Goal: Check status

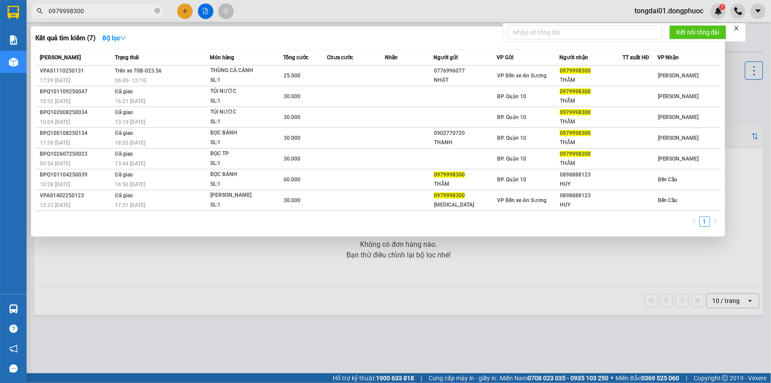
click at [122, 6] on input "0979998300" at bounding box center [101, 11] width 104 height 10
click at [122, 8] on input "0979998300" at bounding box center [101, 11] width 104 height 10
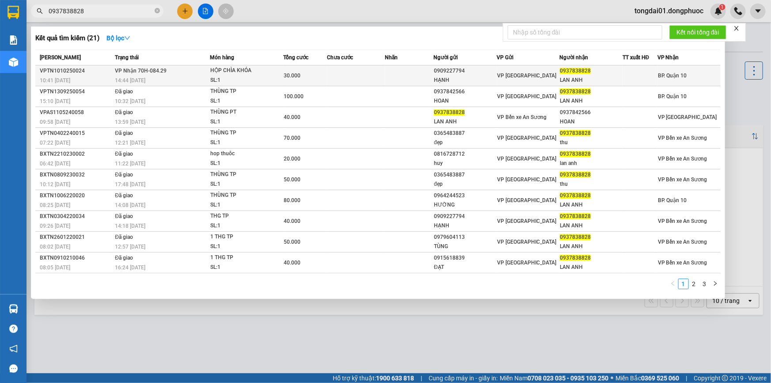
type input "0937838828"
click at [190, 72] on td "VP Nhận 70H-084.29 14:44 [DATE]" at bounding box center [161, 75] width 97 height 21
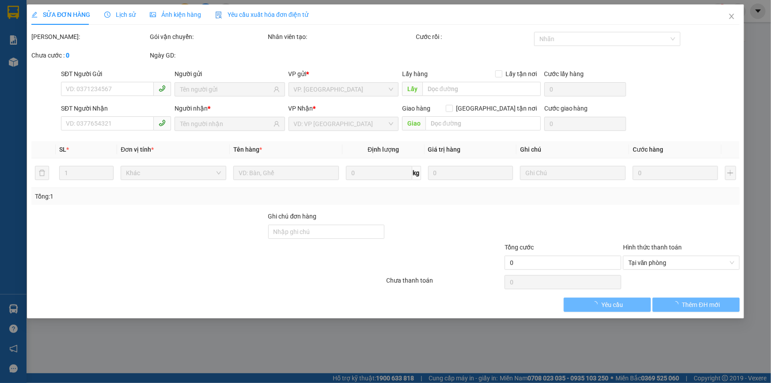
type input "0909227794"
type input "HẠNH"
type input "0937838828"
type input "LAN ANH"
type input "30.000"
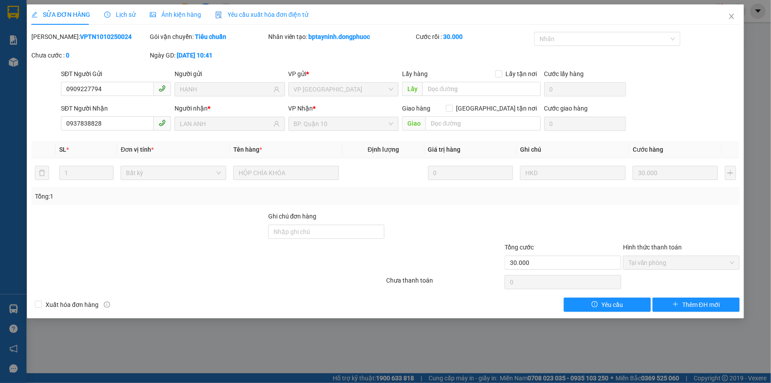
click at [124, 9] on div "Lịch sử" at bounding box center [119, 14] width 31 height 20
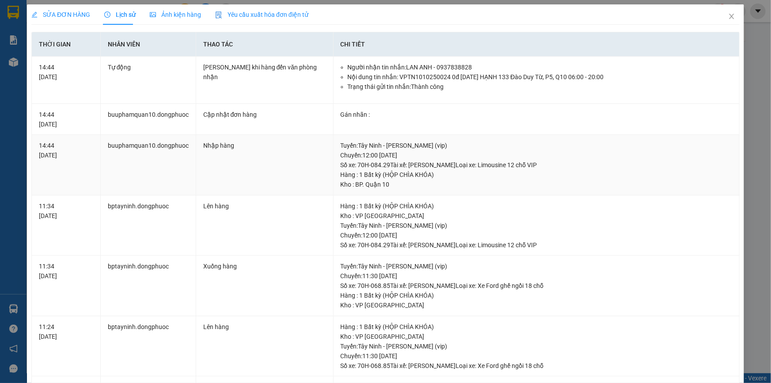
drag, startPoint x: 534, startPoint y: 159, endPoint x: 332, endPoint y: 150, distance: 201.8
click at [334, 150] on td "[GEOGRAPHIC_DATA] : Tây Ninh - [PERSON_NAME] (vip) [GEOGRAPHIC_DATA]: 12:00 [DA…" at bounding box center [537, 165] width 406 height 61
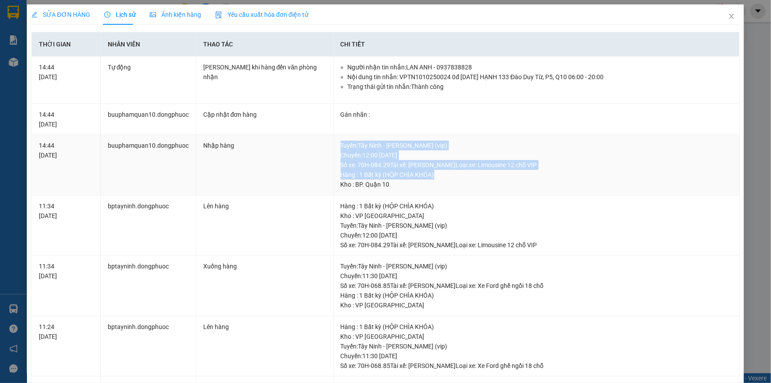
drag, startPoint x: 333, startPoint y: 146, endPoint x: 530, endPoint y: 173, distance: 199.4
click at [530, 173] on td "[GEOGRAPHIC_DATA] : Tây Ninh - [PERSON_NAME] (vip) [GEOGRAPHIC_DATA]: 12:00 [DA…" at bounding box center [537, 165] width 406 height 61
click at [530, 173] on div "Hàng : 1 Bất kỳ (HỘP CHÌA KHÓA)" at bounding box center [537, 175] width 392 height 10
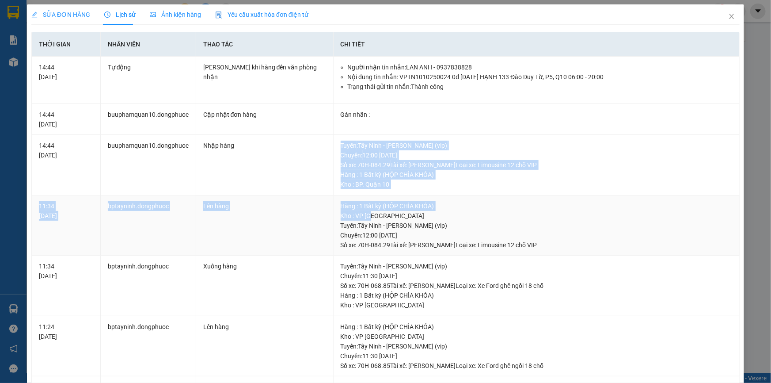
drag, startPoint x: 338, startPoint y: 142, endPoint x: 368, endPoint y: 215, distance: 79.3
click at [368, 215] on tbody "14:44 [DATE] Tự động Gửi Zalo khi hàng đến văn phòng nhận Người nhận tin nhắn: …" at bounding box center [386, 362] width 708 height 610
click at [436, 203] on div "Hàng : 1 Bất kỳ (HỘP CHÌA KHÓA)" at bounding box center [537, 206] width 392 height 10
drag, startPoint x: 338, startPoint y: 141, endPoint x: 375, endPoint y: 195, distance: 66.1
click at [375, 195] on tbody "14:44 [DATE] Tự động Gửi Zalo khi hàng đến văn phòng nhận Người nhận tin nhắn: …" at bounding box center [386, 362] width 708 height 610
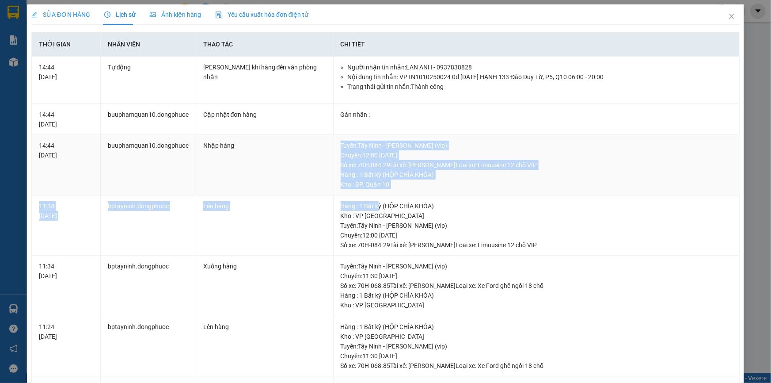
click at [389, 178] on div "Hàng : 1 Bất kỳ (HỘP CHÌA KHÓA)" at bounding box center [537, 175] width 392 height 10
drag, startPoint x: 336, startPoint y: 141, endPoint x: 461, endPoint y: 188, distance: 133.9
click at [455, 190] on td "[GEOGRAPHIC_DATA] : Tây Ninh - [PERSON_NAME] (vip) [GEOGRAPHIC_DATA]: 12:00 [DA…" at bounding box center [537, 165] width 406 height 61
click at [463, 187] on div "Kho : BP. Quận 10" at bounding box center [537, 184] width 392 height 10
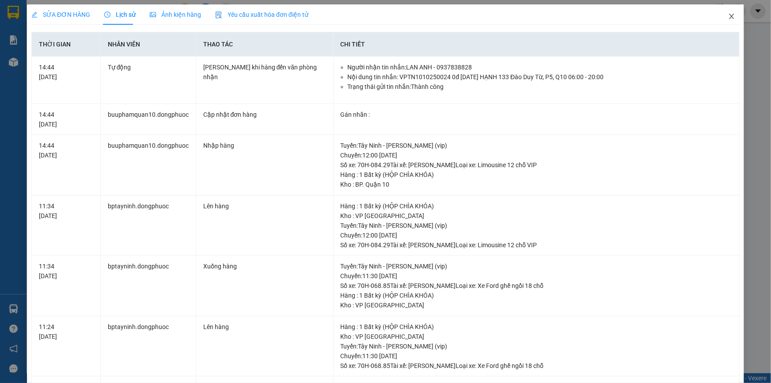
click at [729, 14] on icon "close" at bounding box center [732, 16] width 7 height 7
